Goal: Information Seeking & Learning: Learn about a topic

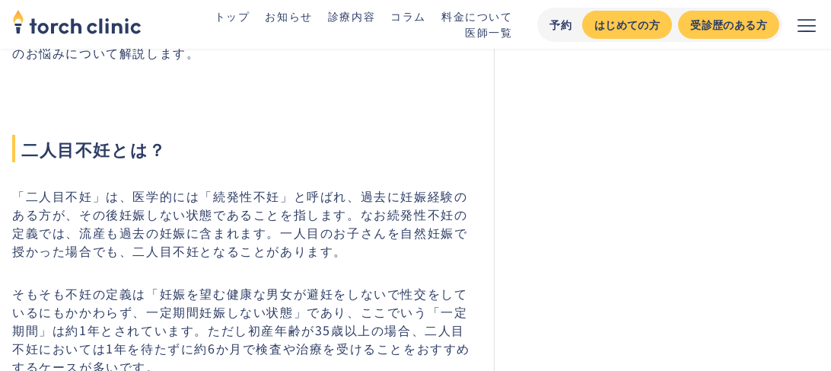
scroll to position [761, 0]
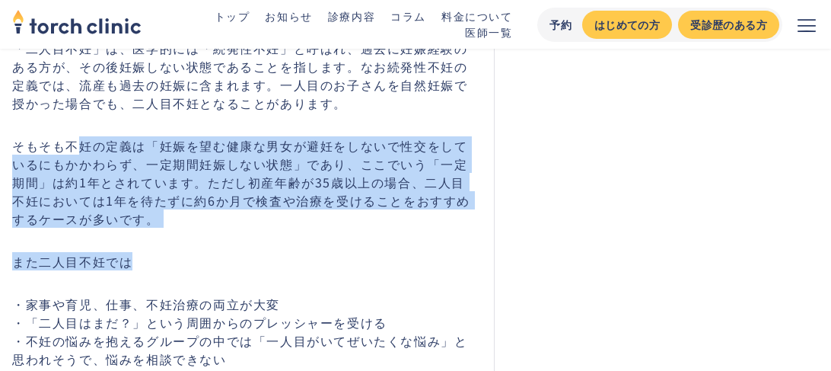
drag, startPoint x: 79, startPoint y: 116, endPoint x: 337, endPoint y: 232, distance: 282.7
click at [345, 221] on p "そもそも不妊の定義は「妊娠を望む健康な男女が避妊をしないで性交をしているにもかかわらず、一定期間妊娠しない状態」であり、ここでいう「一定期間」は約1年とされて…" at bounding box center [243, 181] width 463 height 91
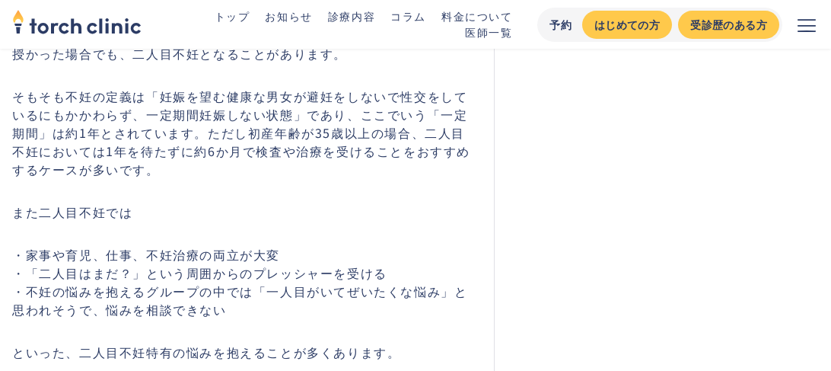
scroll to position [837, 0]
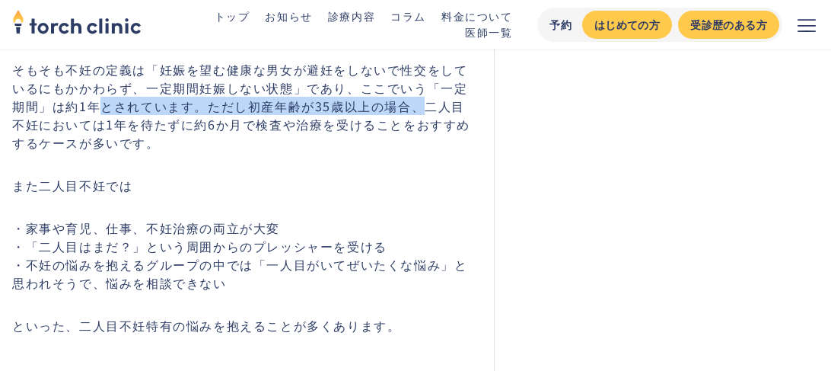
drag, startPoint x: 88, startPoint y: 104, endPoint x: 409, endPoint y: 104, distance: 321.1
click at [409, 104] on p "そもそも不妊の定義は「妊娠を望む健康な男女が避妊をしないで性交をしているにもかかわらず、一定期間妊娠しない状態」であり、ここでいう「一定期間」は約1年とされて…" at bounding box center [243, 105] width 463 height 91
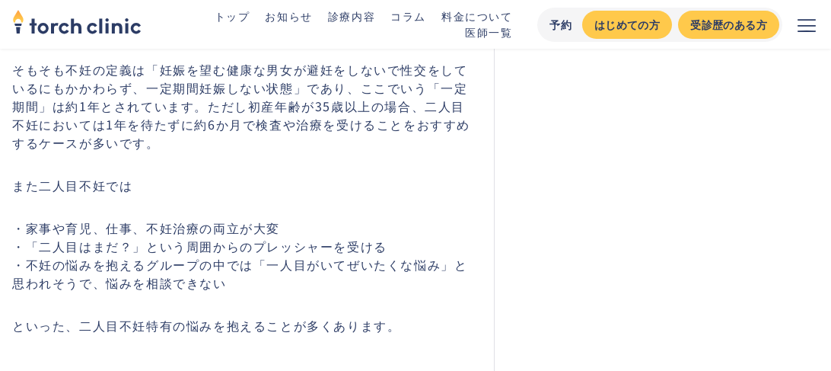
click at [284, 139] on p "そもそも不妊の定義は「妊娠を望む健康な男女が避妊をしないで性交をしているにもかかわらず、一定期間妊娠しない状態」であり、ここでいう「一定期間」は約1年とされて…" at bounding box center [243, 105] width 463 height 91
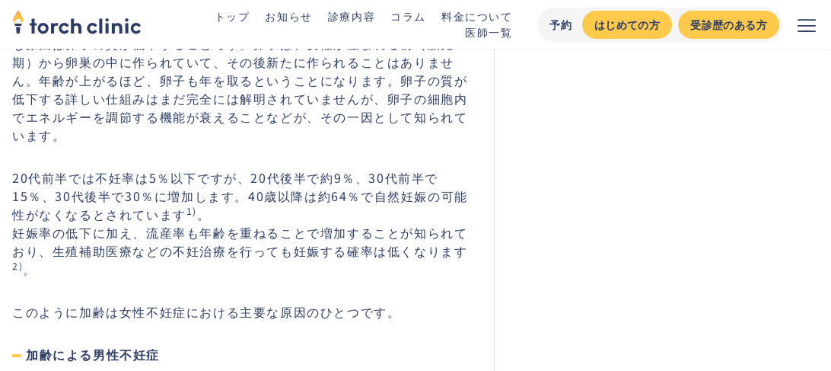
scroll to position [1446, 0]
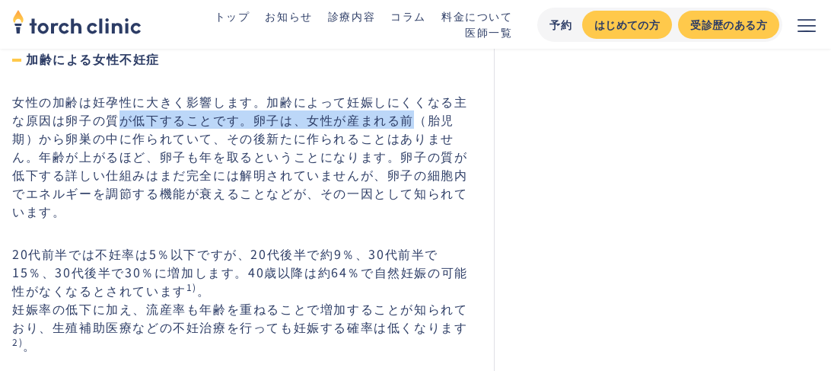
drag, startPoint x: 101, startPoint y: 108, endPoint x: 400, endPoint y: 110, distance: 299.0
click at [400, 110] on p "女性の加齢は妊孕性に大きく影響します。加齢によって妊娠しにくくなる主な原因は卵子の質が低下することです。卵子は、女性が産まれる前（胎児期）から卵巣の中に作られ…" at bounding box center [243, 156] width 463 height 128
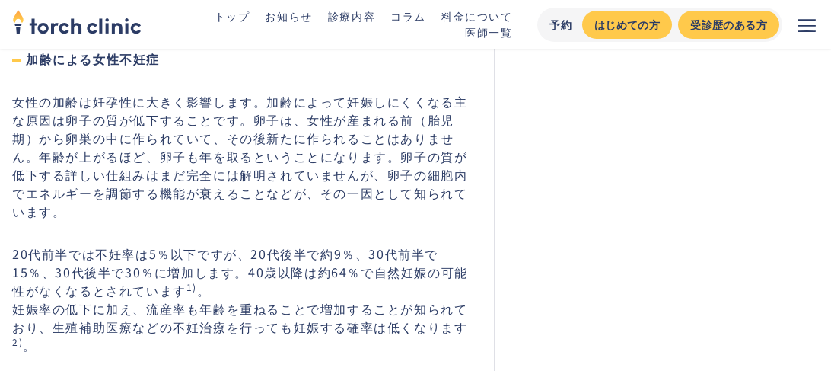
click at [374, 150] on p "女性の加齢は妊孕性に大きく影響します。加齢によって妊娠しにくくなる主な原因は卵子の質が低下することです。卵子は、女性が産まれる前（胎児期）から卵巣の中に作られ…" at bounding box center [243, 156] width 463 height 128
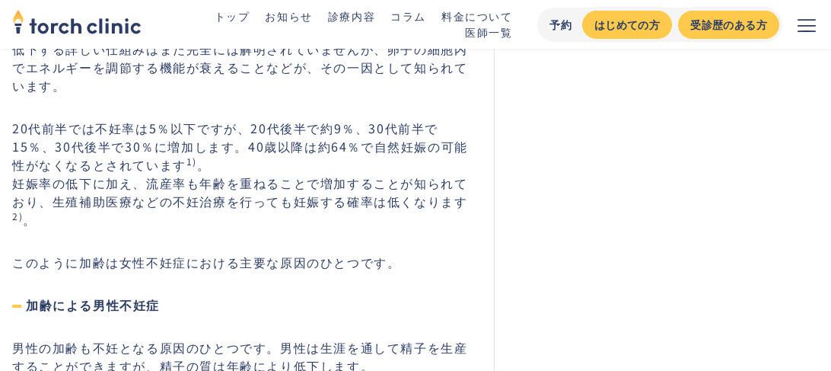
scroll to position [1598, 0]
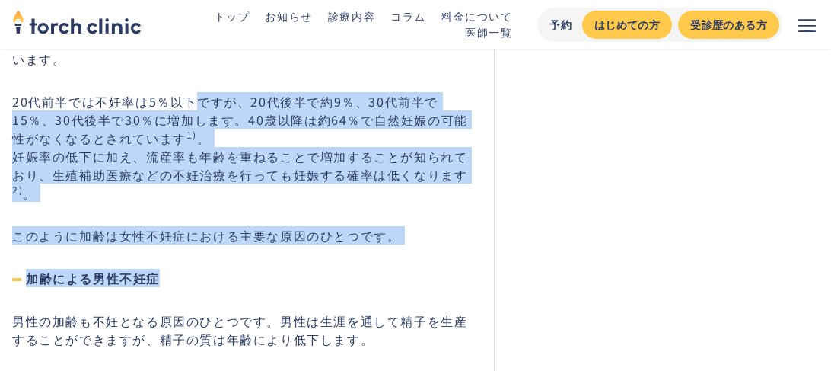
drag, startPoint x: 201, startPoint y: 68, endPoint x: 481, endPoint y: 191, distance: 305.6
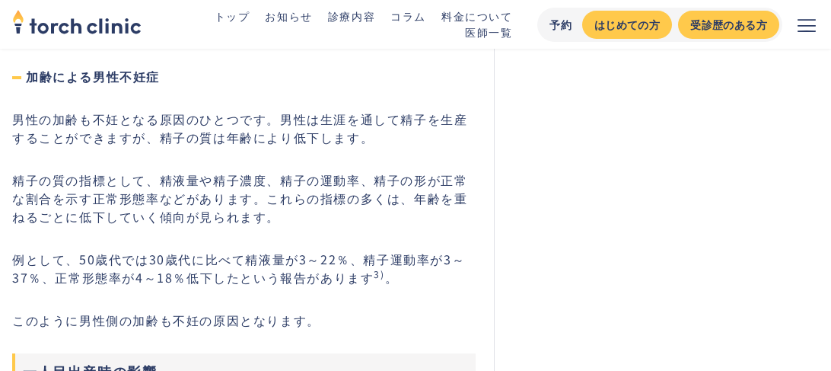
scroll to position [1826, 0]
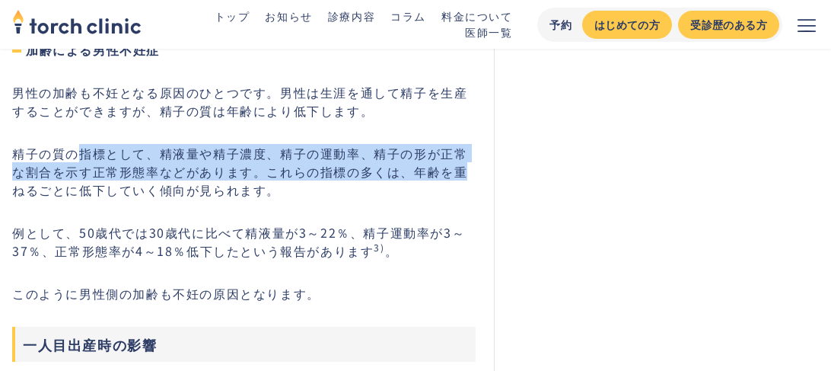
drag, startPoint x: 85, startPoint y: 107, endPoint x: 458, endPoint y: 121, distance: 373.1
click at [458, 144] on p "精子の質の指標として、精液量や精子濃度、精子の運動率、精子の形が正常な割合を示す正常形態率などがあります。これらの指標の多くは、年齢を重ねるごとに低下していく…" at bounding box center [243, 171] width 463 height 55
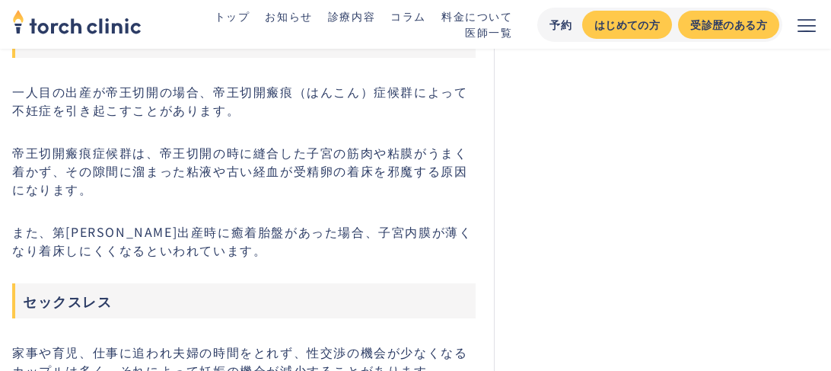
scroll to position [2130, 0]
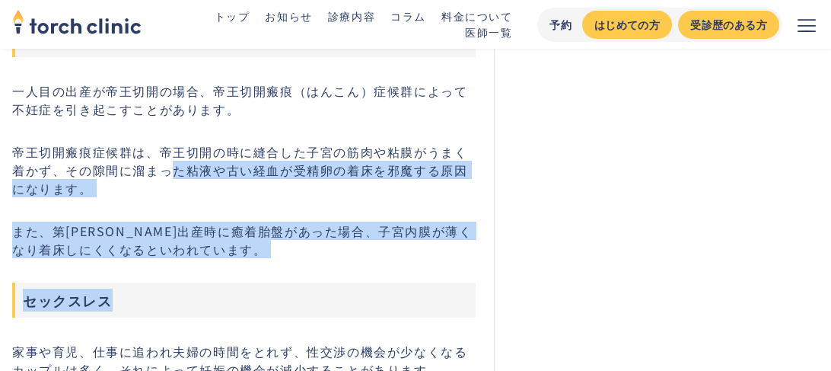
drag, startPoint x: 157, startPoint y: 119, endPoint x: 485, endPoint y: 236, distance: 348.0
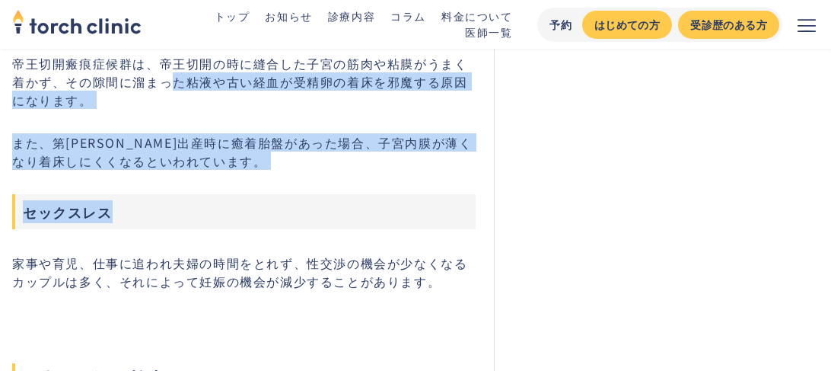
scroll to position [2359, 0]
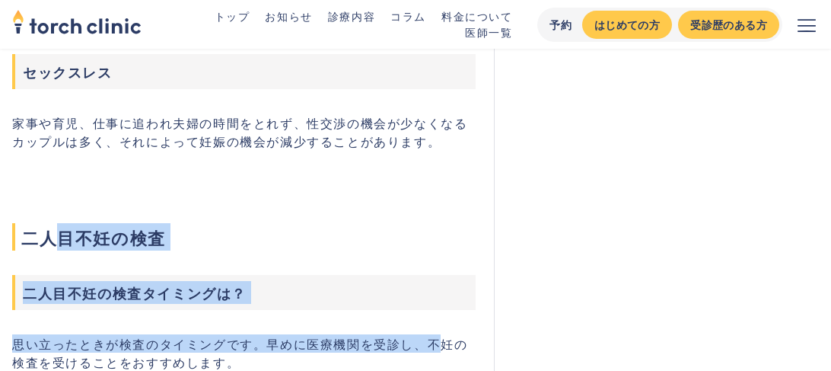
drag, startPoint x: 388, startPoint y: 246, endPoint x: 444, endPoint y: 275, distance: 63.3
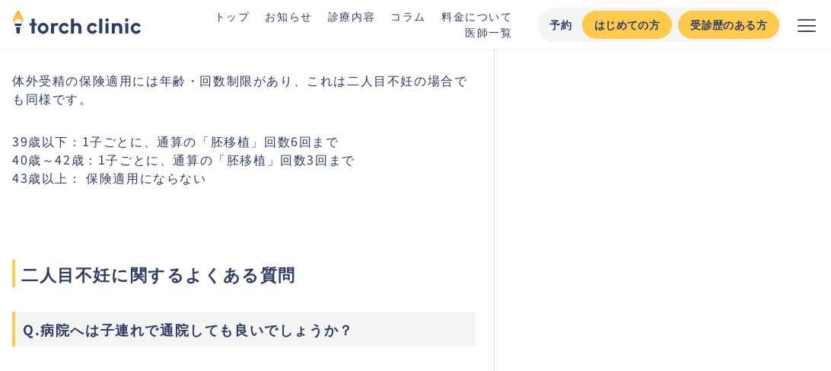
scroll to position [4185, 0]
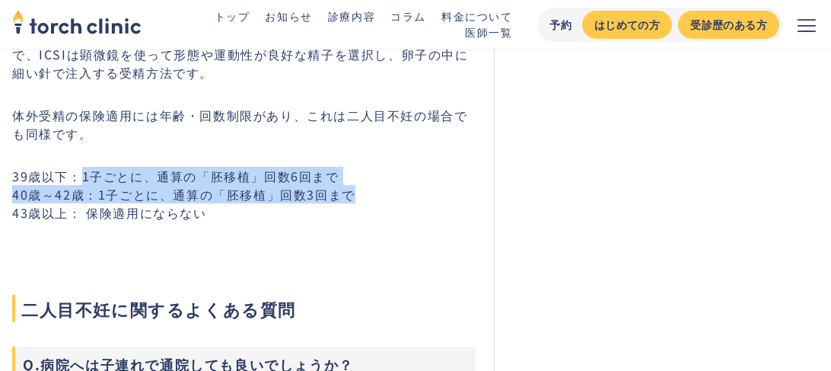
drag, startPoint x: 77, startPoint y: 129, endPoint x: 457, endPoint y: 145, distance: 380.7
click at [457, 167] on p "39歳以下：1子ごとに、通算の「胚移植」回数6回まで 40歳～42歳：1子ごとに、通算の「胚移植」回数3回まで 43歳以上： 保険適用にならない" at bounding box center [243, 194] width 463 height 55
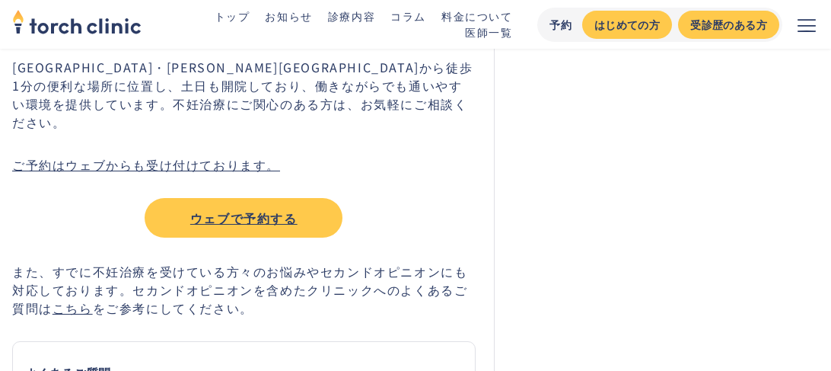
scroll to position [4946, 0]
